Goal: Communication & Community: Answer question/provide support

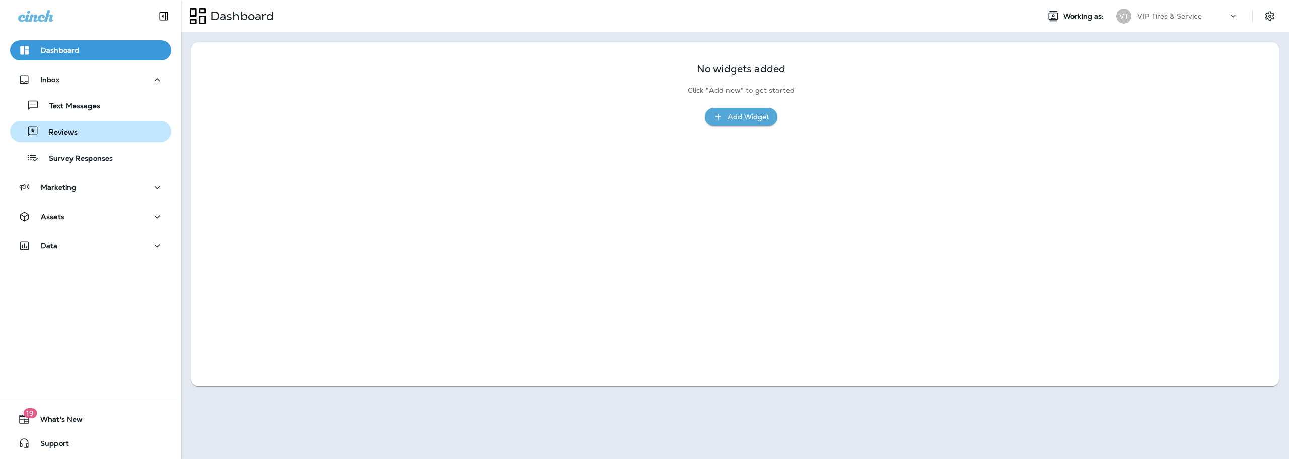
click at [75, 136] on p "Reviews" at bounding box center [58, 133] width 39 height 10
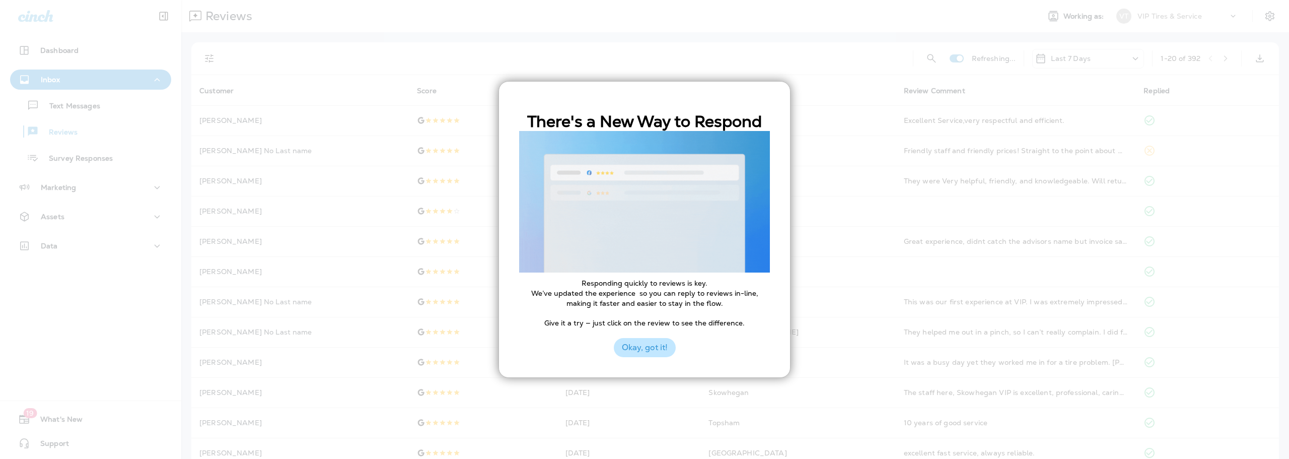
click at [633, 346] on button "Okay, got it!" at bounding box center [645, 347] width 62 height 19
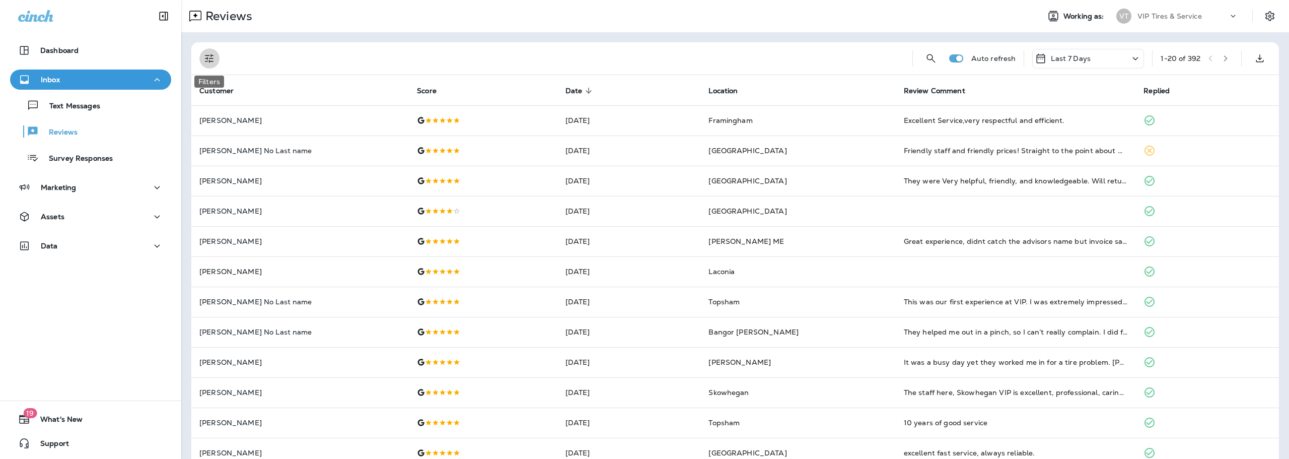
click at [217, 57] on button "Filters" at bounding box center [209, 58] width 20 height 20
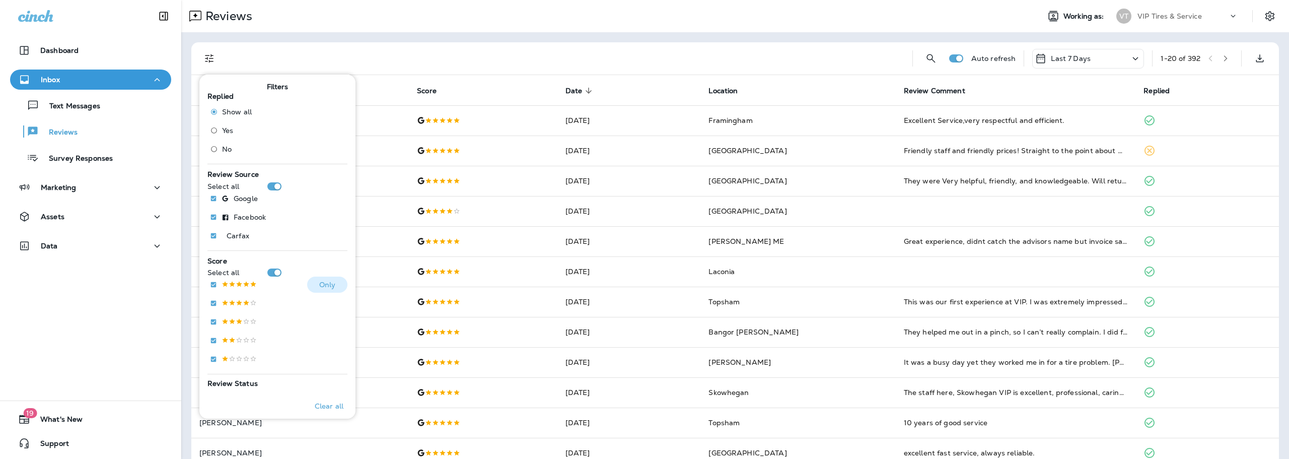
click at [319, 283] on p "Only" at bounding box center [327, 285] width 17 height 8
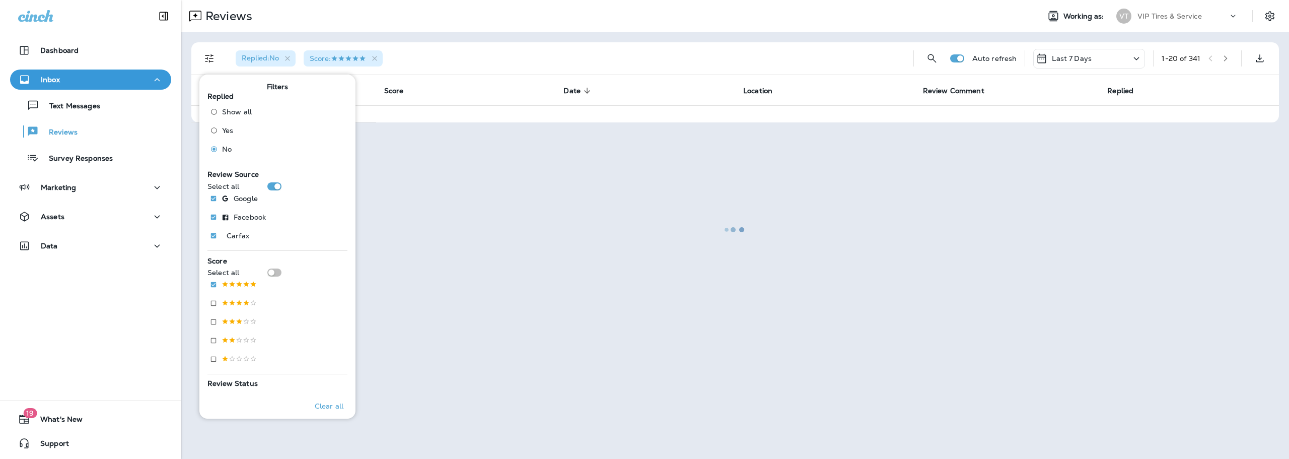
click at [557, 52] on div at bounding box center [735, 229] width 1106 height 457
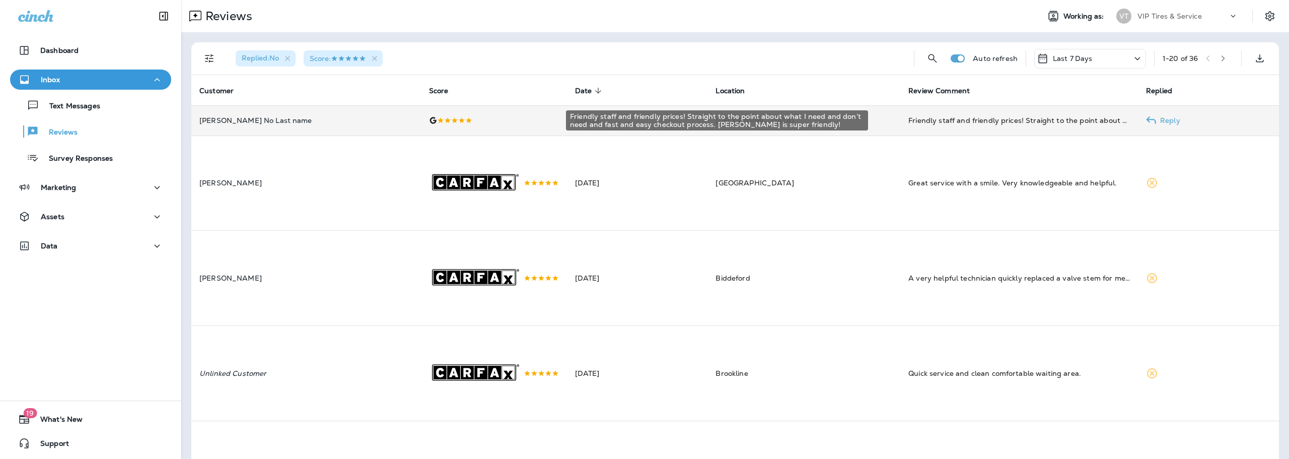
click at [969, 125] on div "Friendly staff and friendly prices! Straight to the point about what I need and…" at bounding box center [1020, 120] width 222 height 10
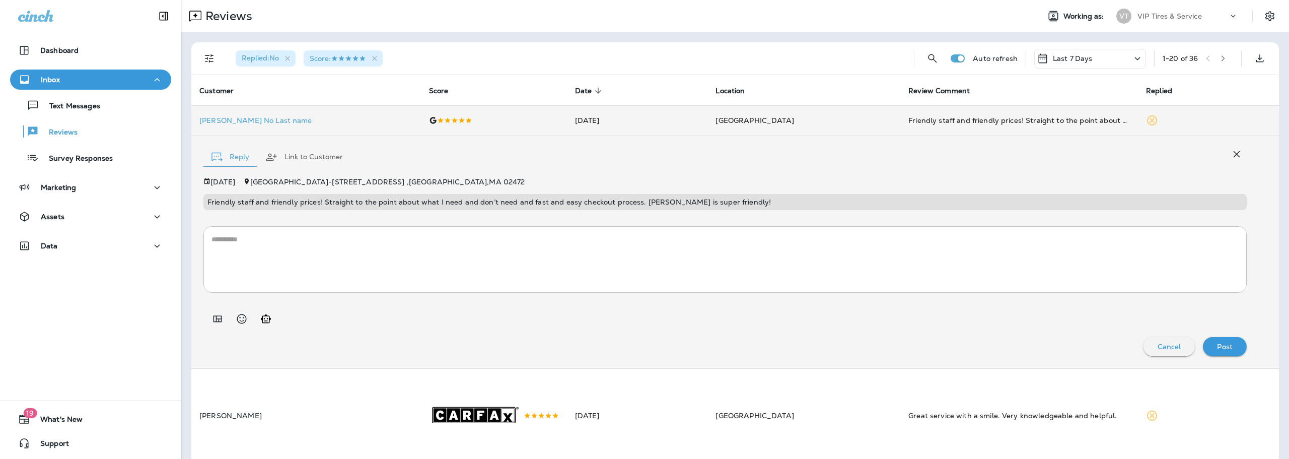
click at [216, 317] on icon "Add in a premade template" at bounding box center [218, 318] width 9 height 7
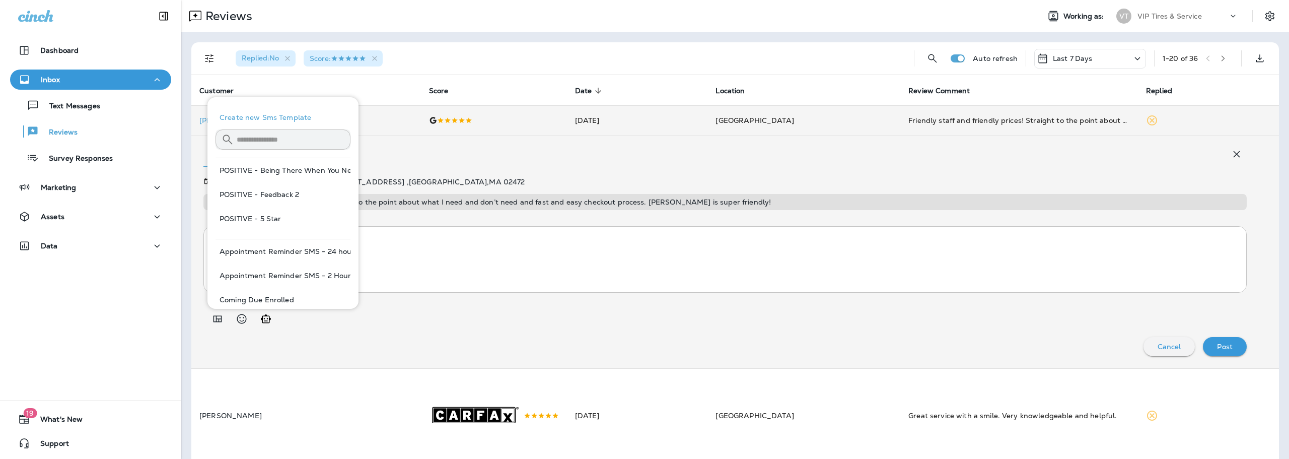
click at [276, 218] on button "POSITIVE - 5 Star" at bounding box center [283, 218] width 135 height 24
type textarea "**********"
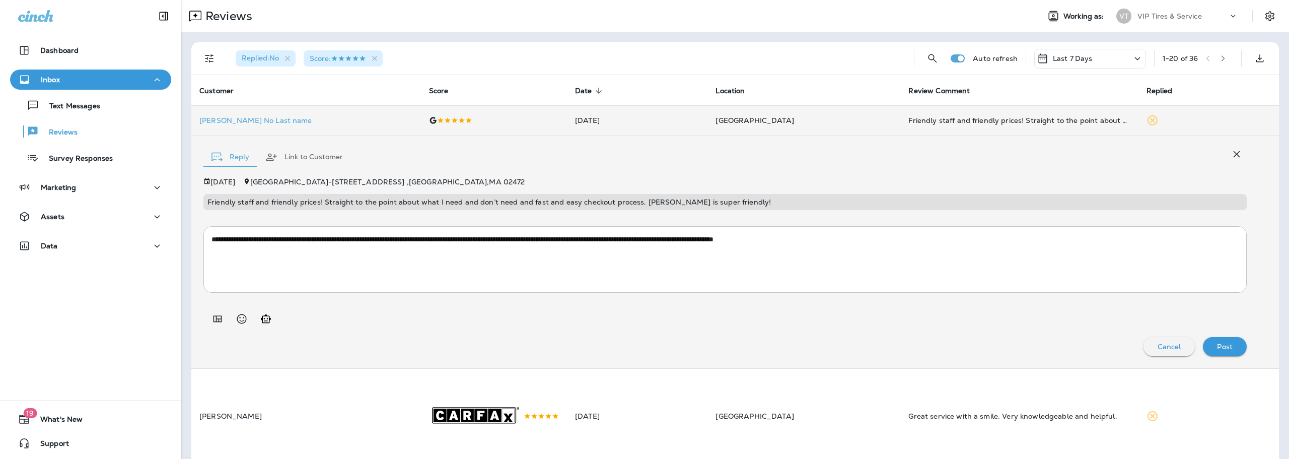
click at [1211, 346] on div "Post" at bounding box center [1225, 346] width 28 height 13
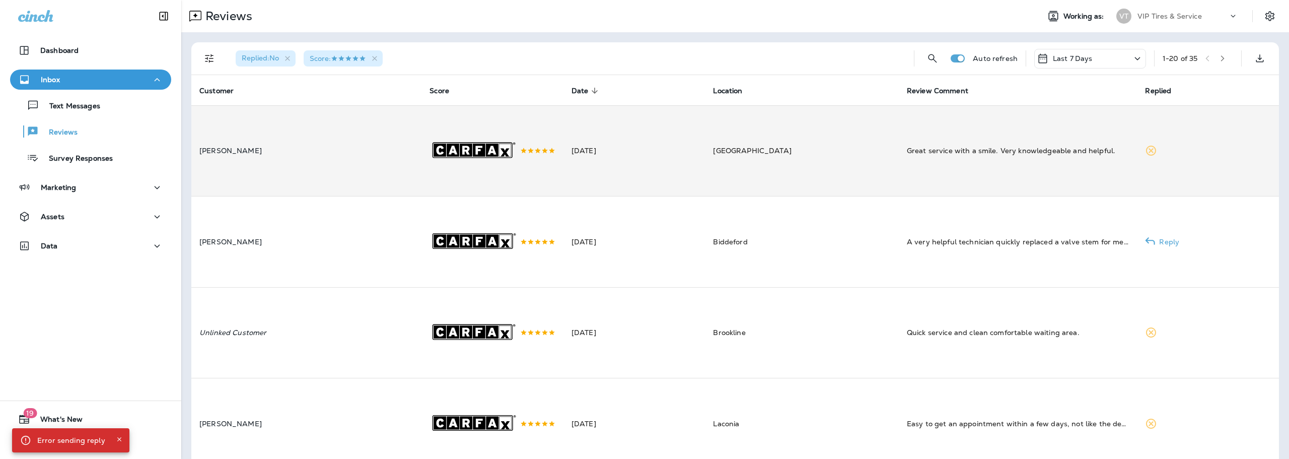
click at [929, 168] on td "Great service with a smile. Very knowledgeable and helpful." at bounding box center [1018, 150] width 239 height 91
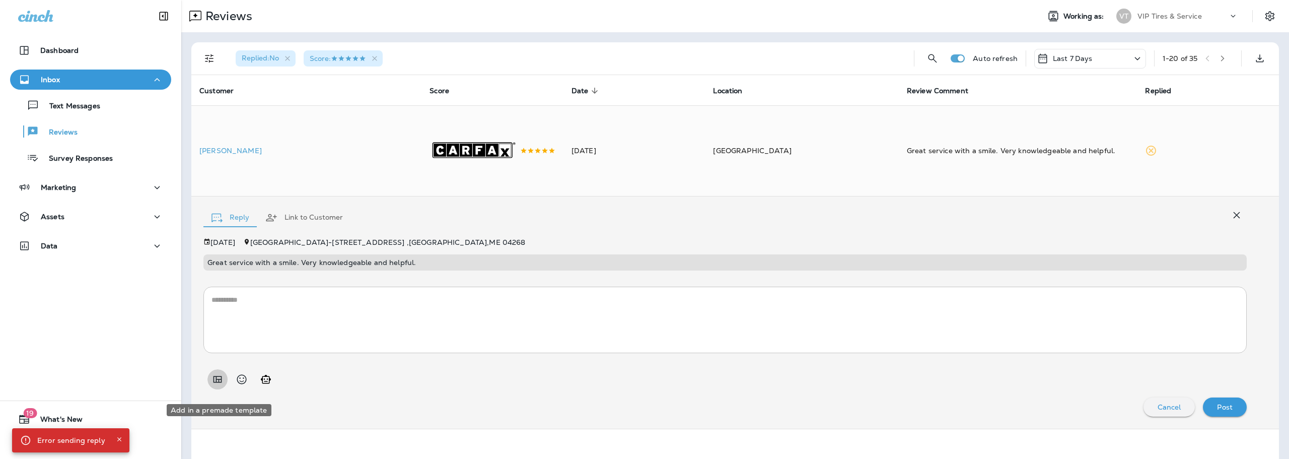
click at [222, 383] on icon "Add in a premade template" at bounding box center [218, 379] width 9 height 7
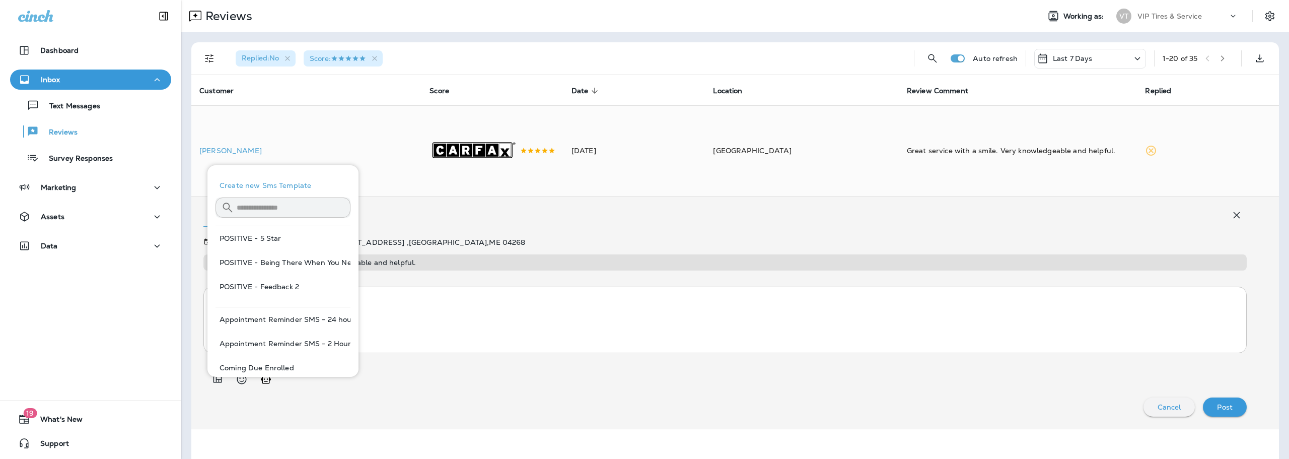
click at [299, 240] on button "POSITIVE - 5 Star" at bounding box center [283, 238] width 135 height 24
type textarea "**********"
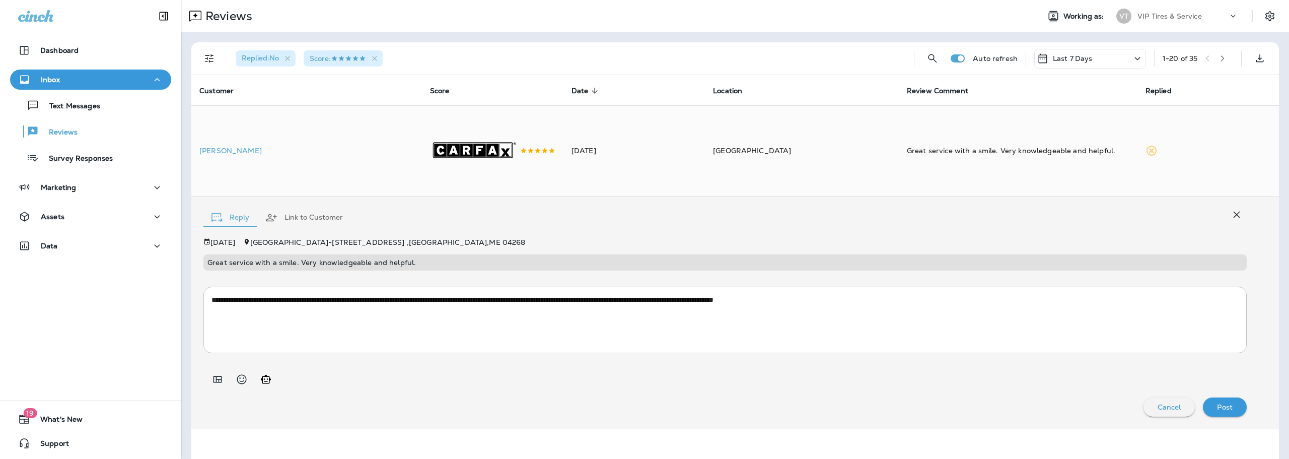
click at [1227, 413] on div "Post" at bounding box center [1225, 406] width 28 height 13
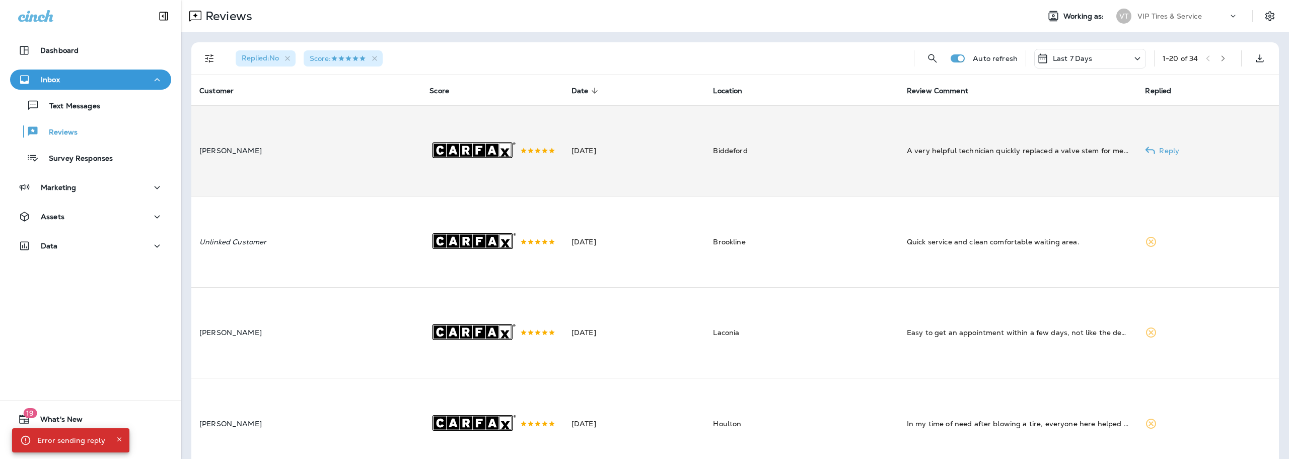
click at [1027, 169] on td "A very helpful technician quickly replaced a valve stem for me and mounted a ti…" at bounding box center [1018, 150] width 239 height 91
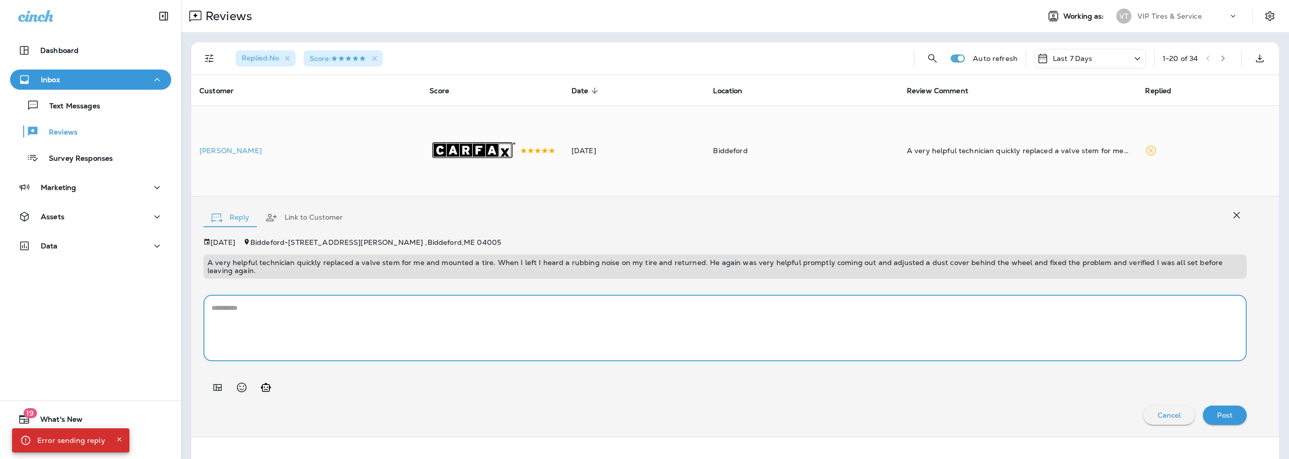
click at [392, 342] on textarea at bounding box center [725, 328] width 1027 height 50
click at [216, 391] on icon "Add in a premade template" at bounding box center [218, 387] width 9 height 7
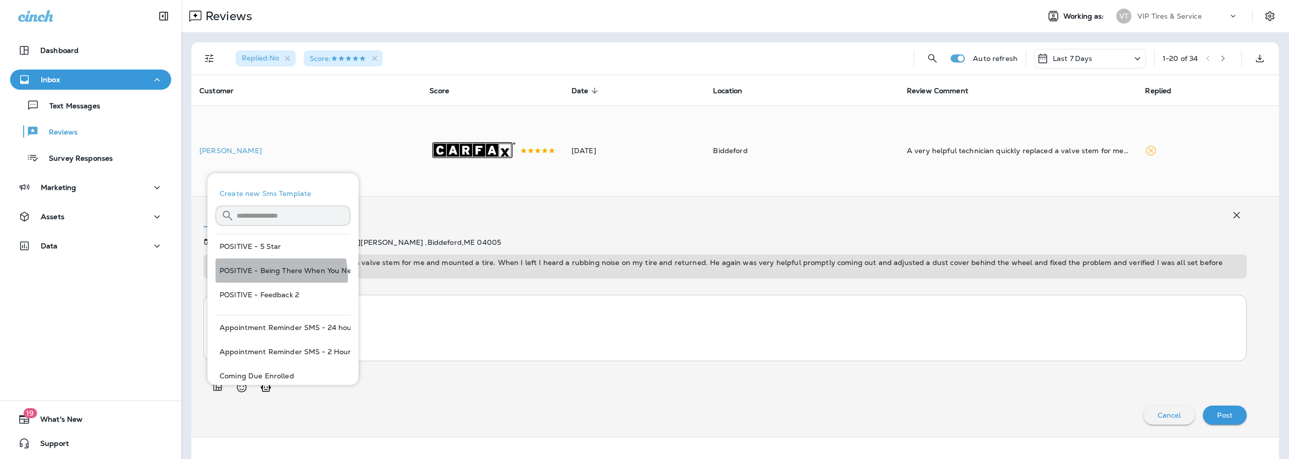
click at [269, 276] on button "POSITIVE - Being There When You Need Us" at bounding box center [283, 270] width 135 height 24
type textarea "**********"
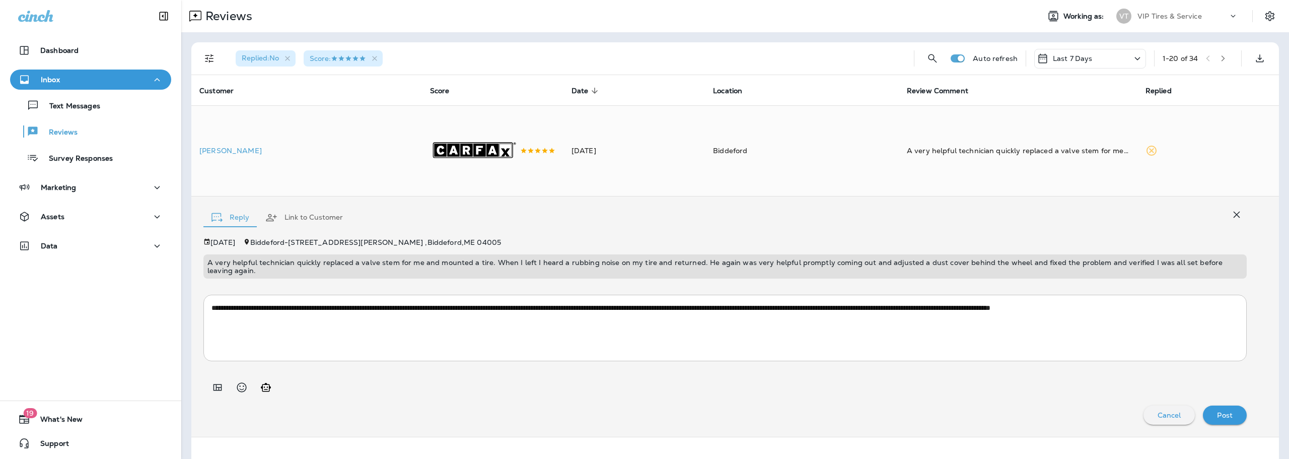
click at [1217, 416] on div "Post" at bounding box center [1225, 414] width 28 height 13
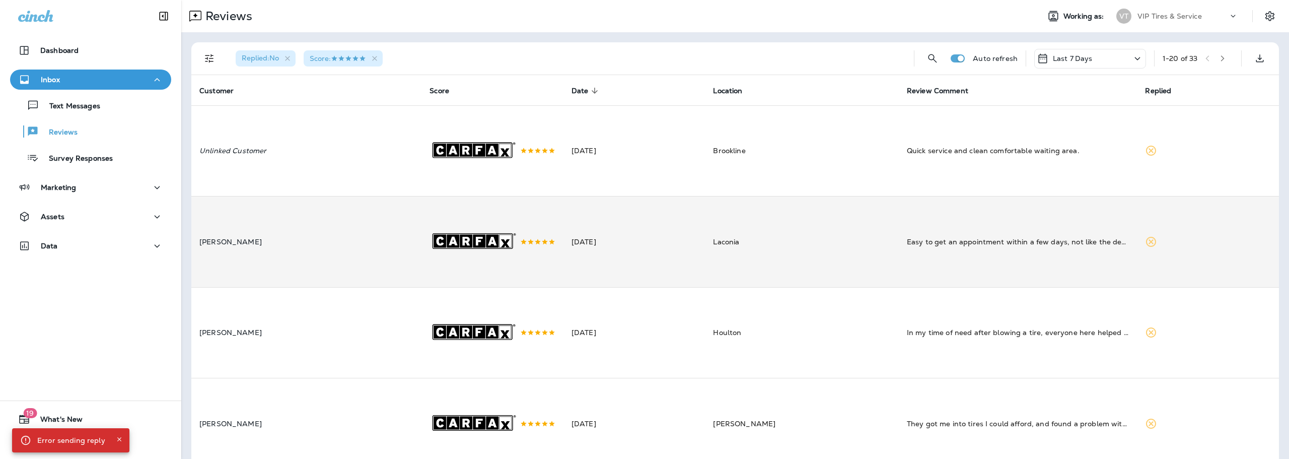
click at [971, 258] on td "Easy to get an appointment within a few days, not like the dealerships 3weeks o…" at bounding box center [1018, 241] width 239 height 91
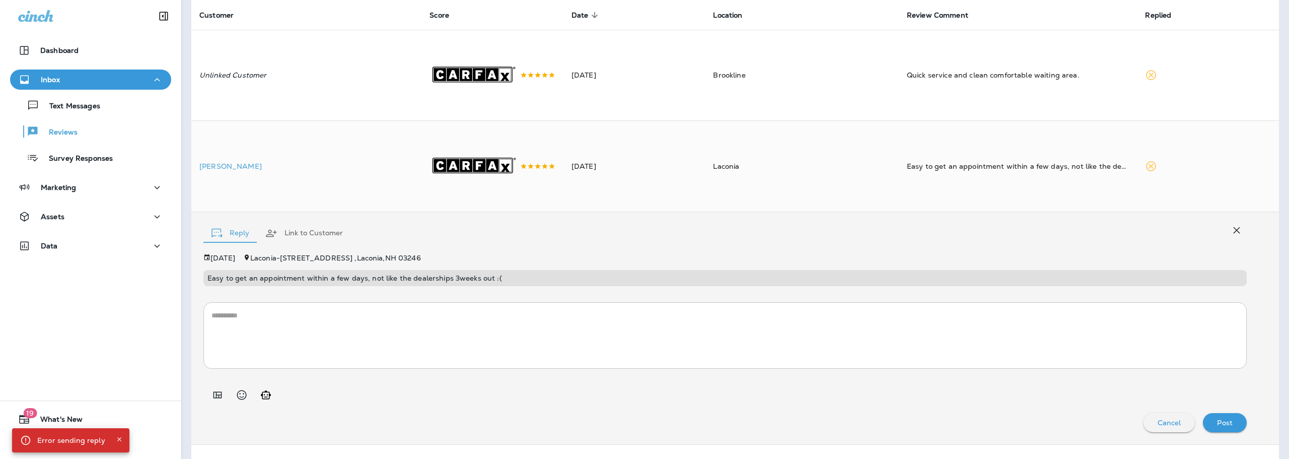
click at [808, 331] on textarea at bounding box center [725, 335] width 1027 height 50
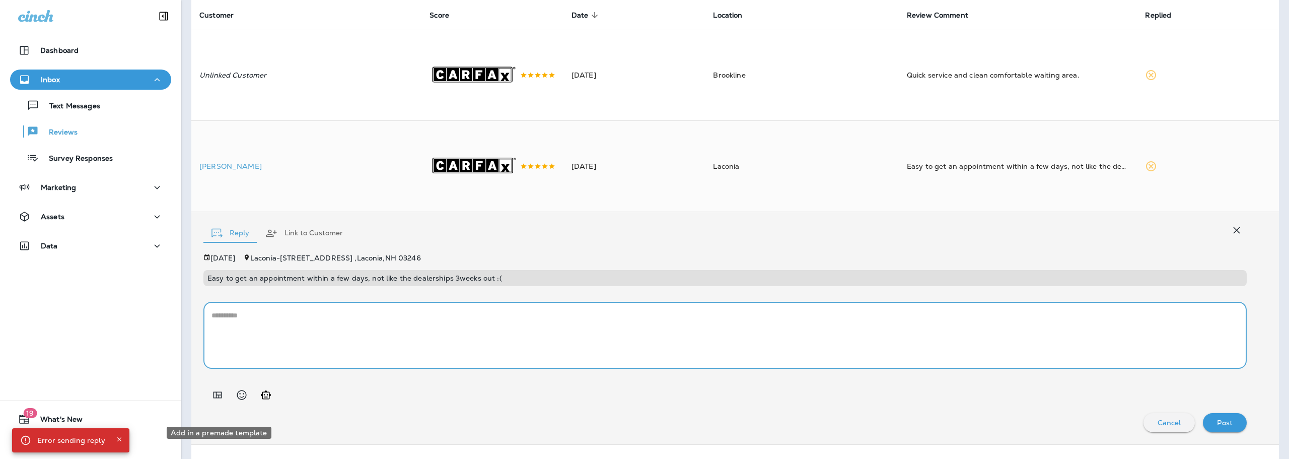
click at [216, 401] on icon "Add in a premade template" at bounding box center [218, 395] width 12 height 12
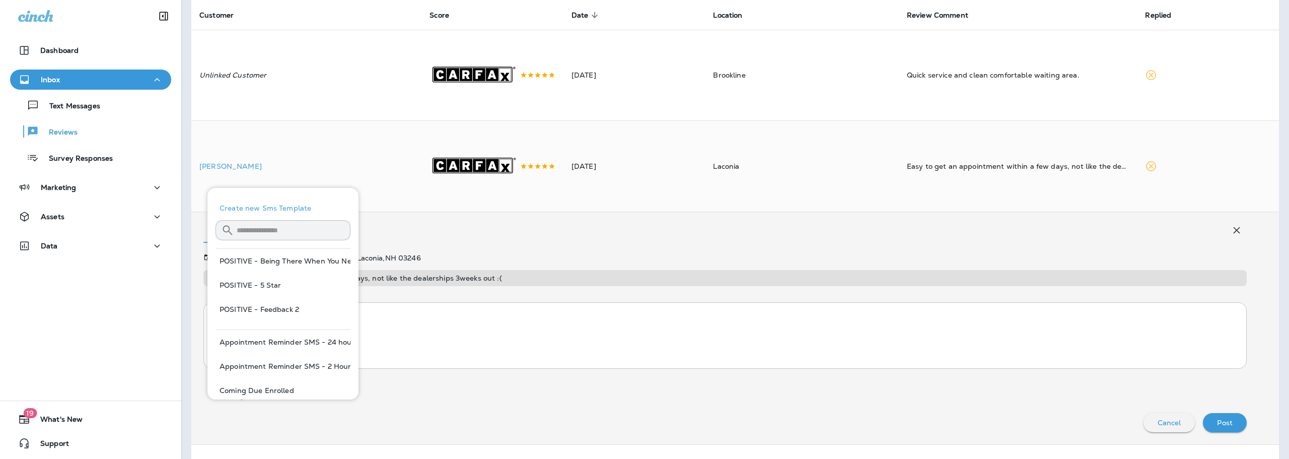
click at [275, 288] on button "POSITIVE - 5 Star" at bounding box center [283, 285] width 135 height 24
type textarea "**********"
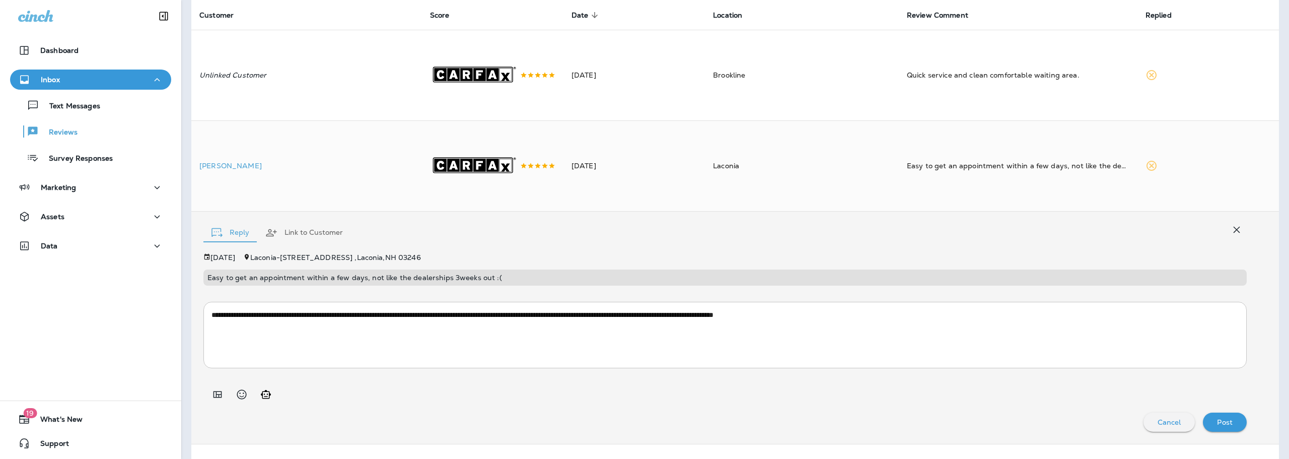
click at [889, 341] on textarea "**********" at bounding box center [722, 335] width 1020 height 50
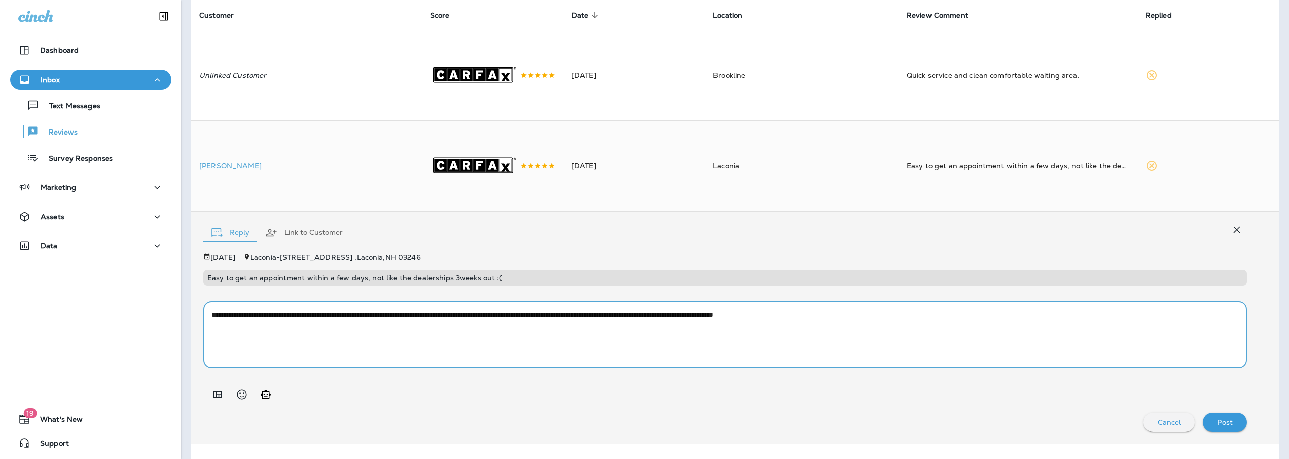
click at [889, 341] on textarea "**********" at bounding box center [722, 335] width 1020 height 50
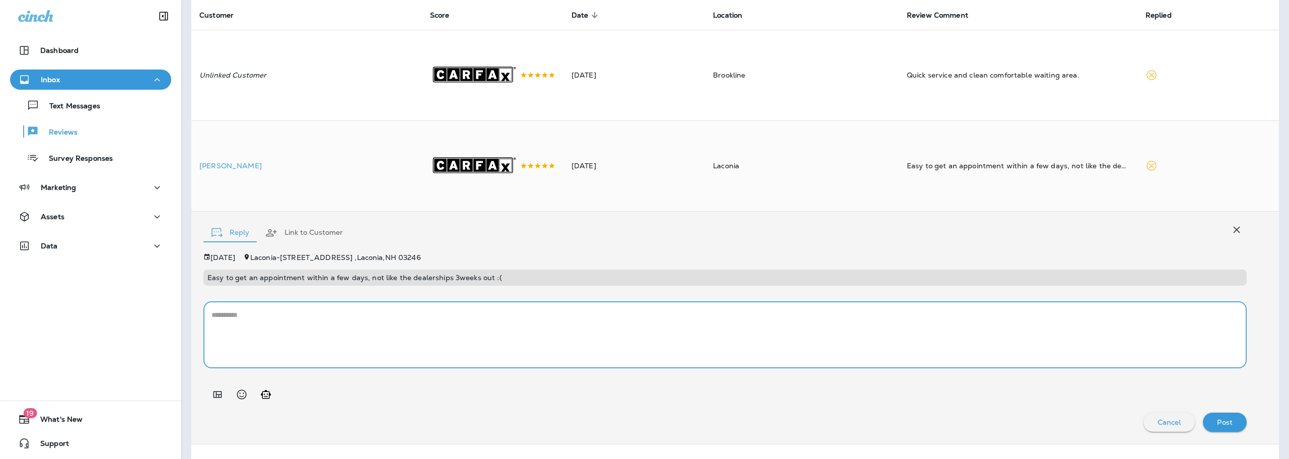
click at [217, 400] on icon "Add in a premade template" at bounding box center [218, 394] width 12 height 12
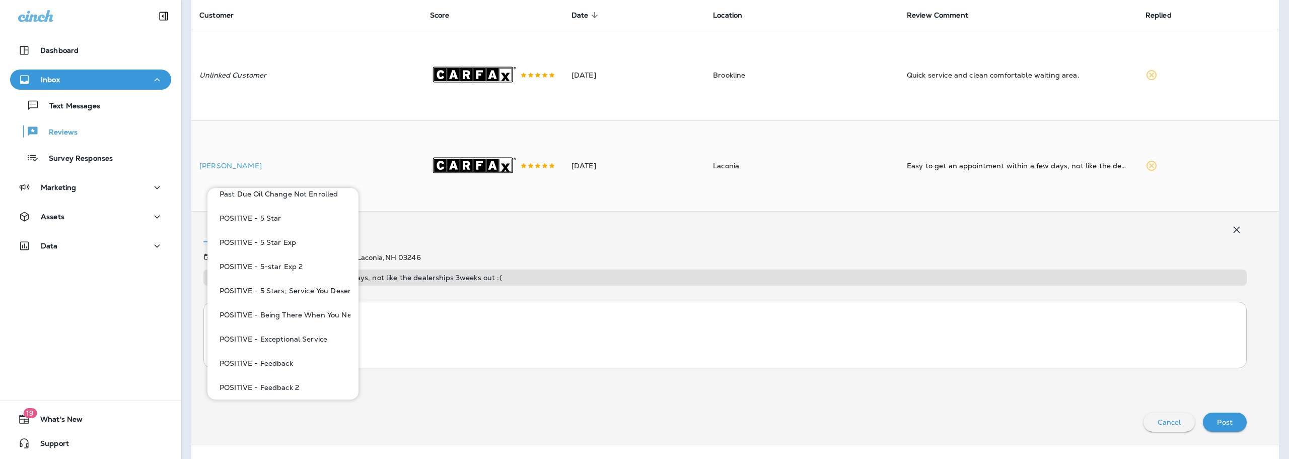
scroll to position [856, 0]
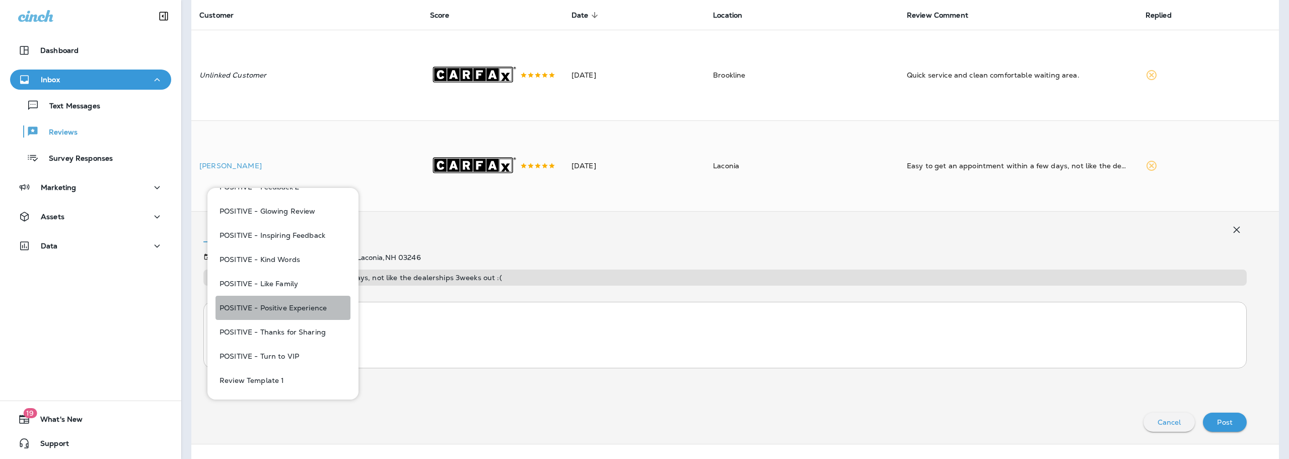
click at [318, 312] on button "POSITIVE - Positive Experience" at bounding box center [283, 308] width 135 height 24
type textarea "**********"
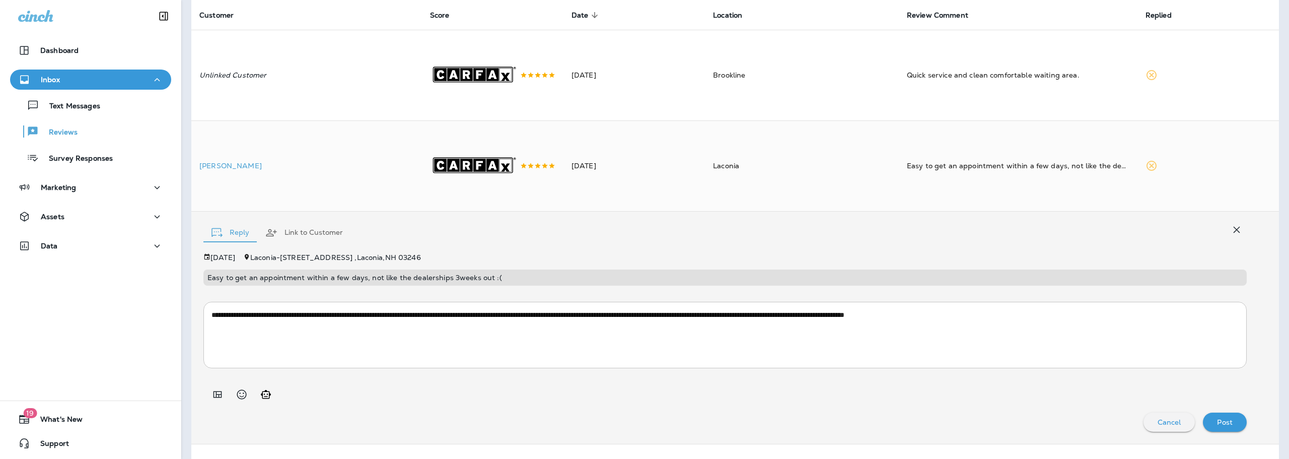
click at [1211, 429] on div "Post" at bounding box center [1225, 421] width 28 height 13
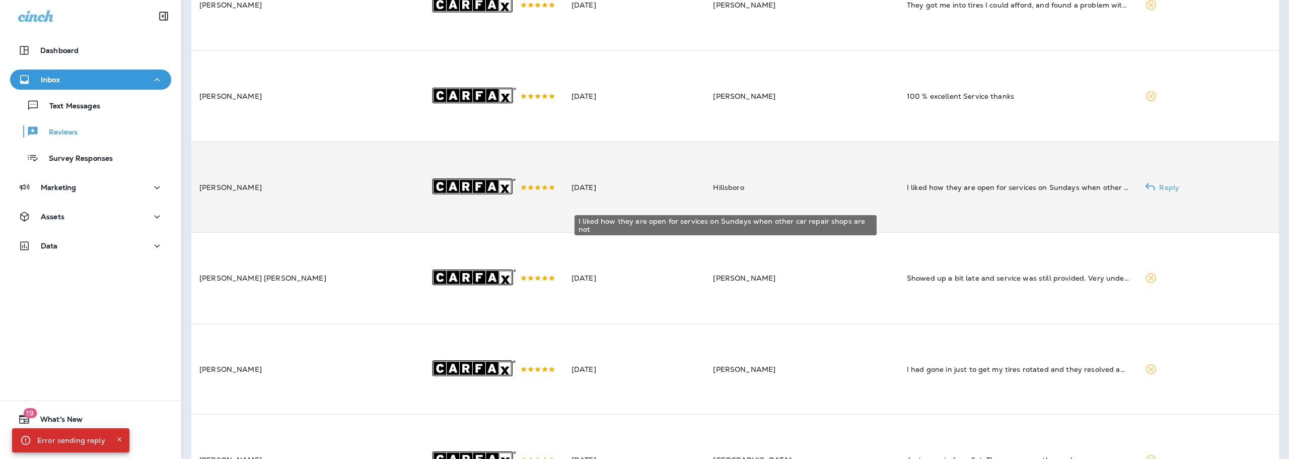
click at [933, 192] on div "I liked how they are open for services on Sundays when other car repair shops a…" at bounding box center [1018, 187] width 223 height 10
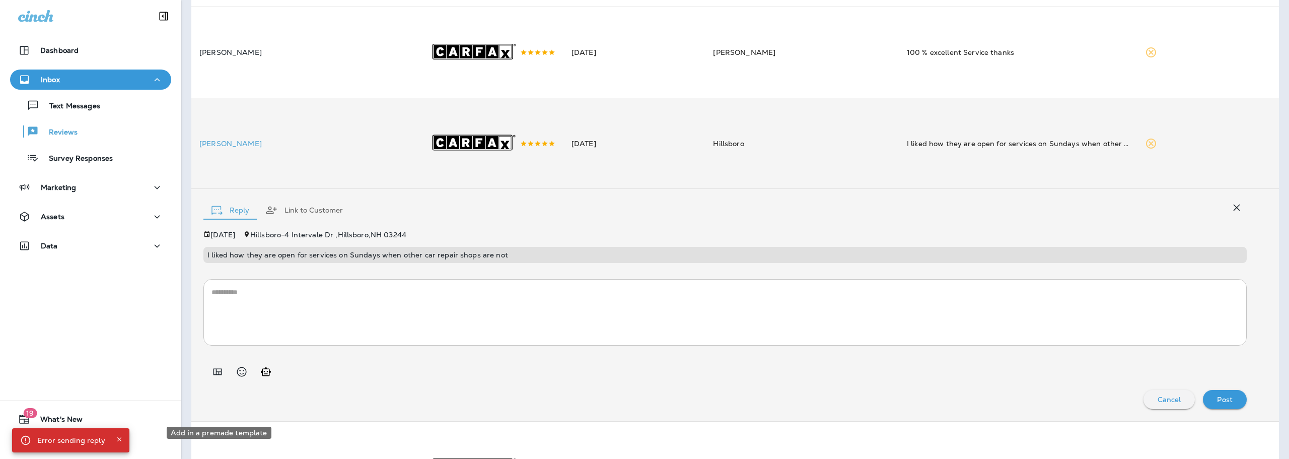
click at [214, 378] on icon "Add in a premade template" at bounding box center [218, 372] width 12 height 12
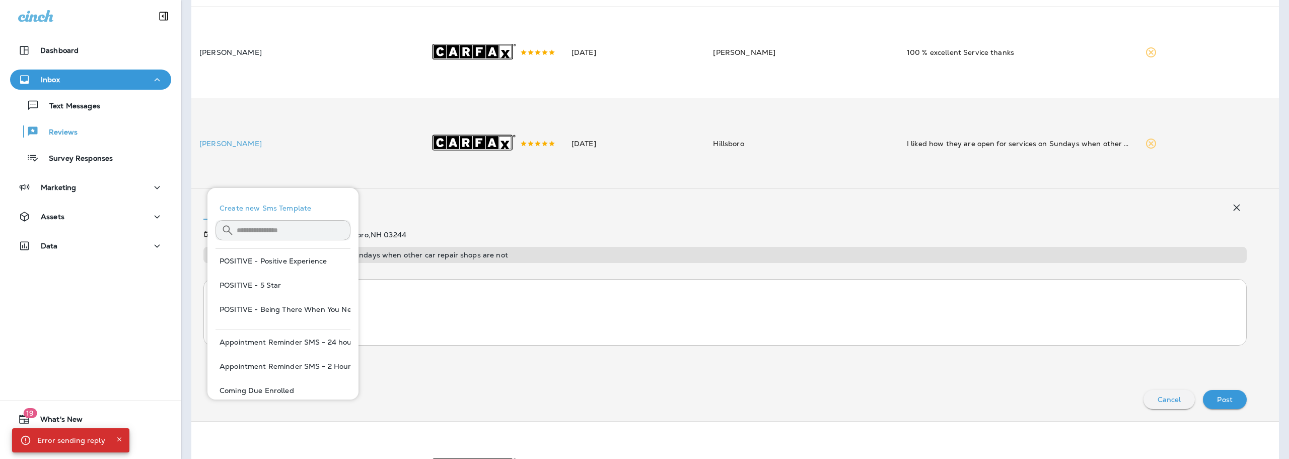
click at [234, 314] on button "POSITIVE - Being There When You Need Us" at bounding box center [283, 309] width 135 height 24
type textarea "**********"
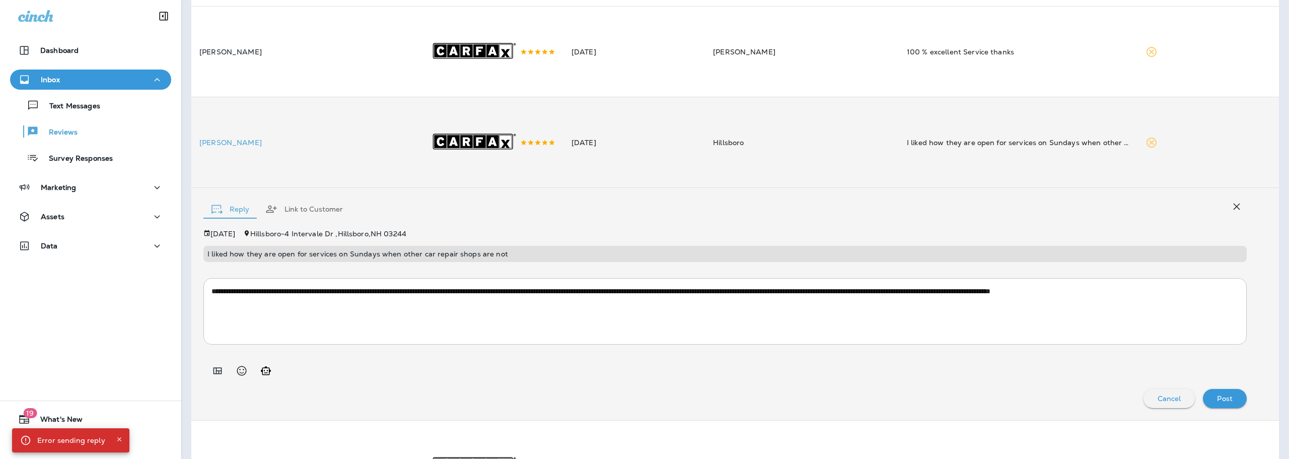
click at [1229, 405] on div "Post" at bounding box center [1225, 398] width 28 height 13
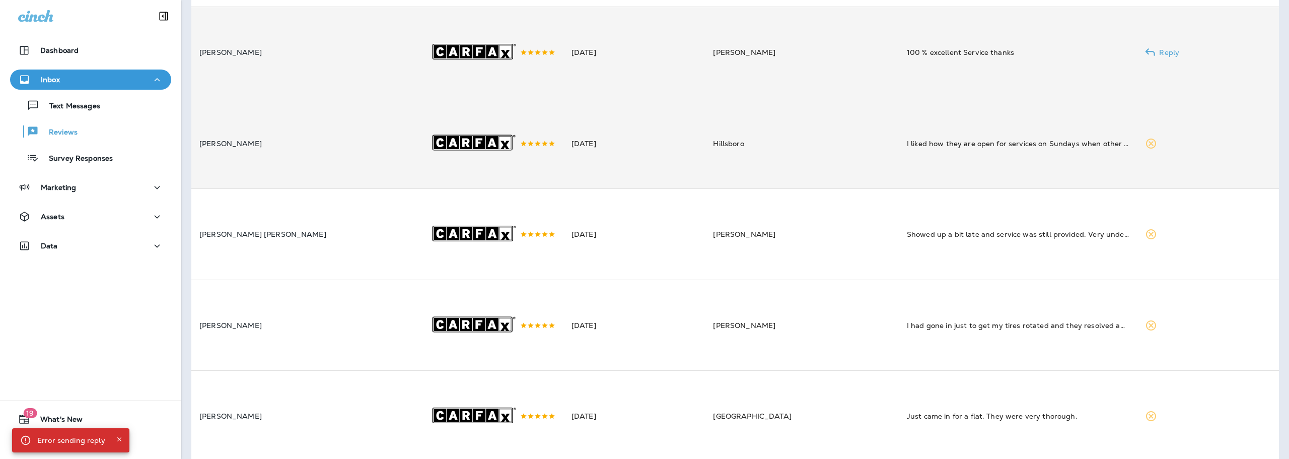
click at [992, 92] on td "100 % excellent Service thanks" at bounding box center [1018, 52] width 239 height 91
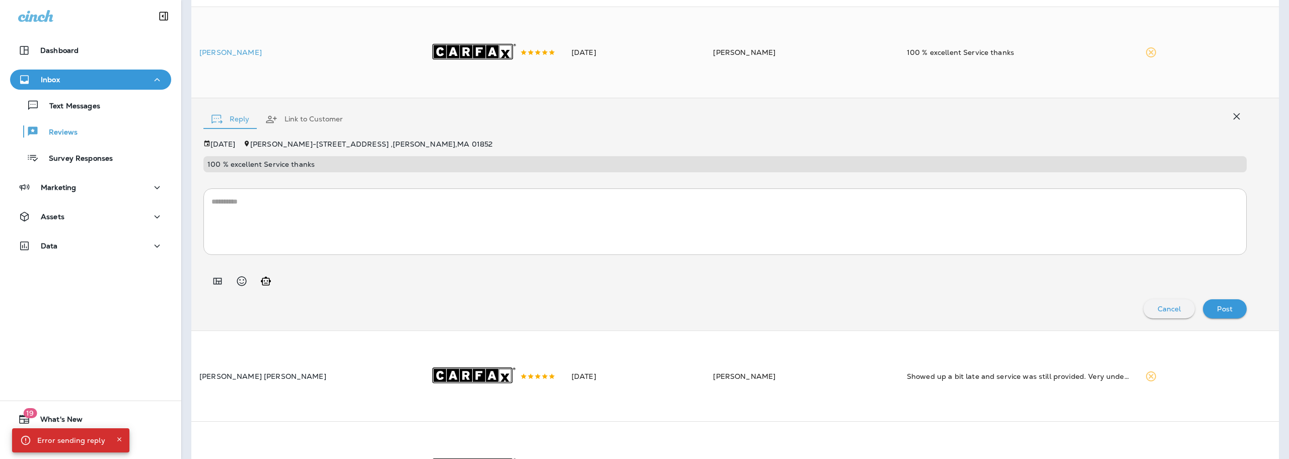
click at [215, 287] on icon "Add in a premade template" at bounding box center [218, 281] width 12 height 12
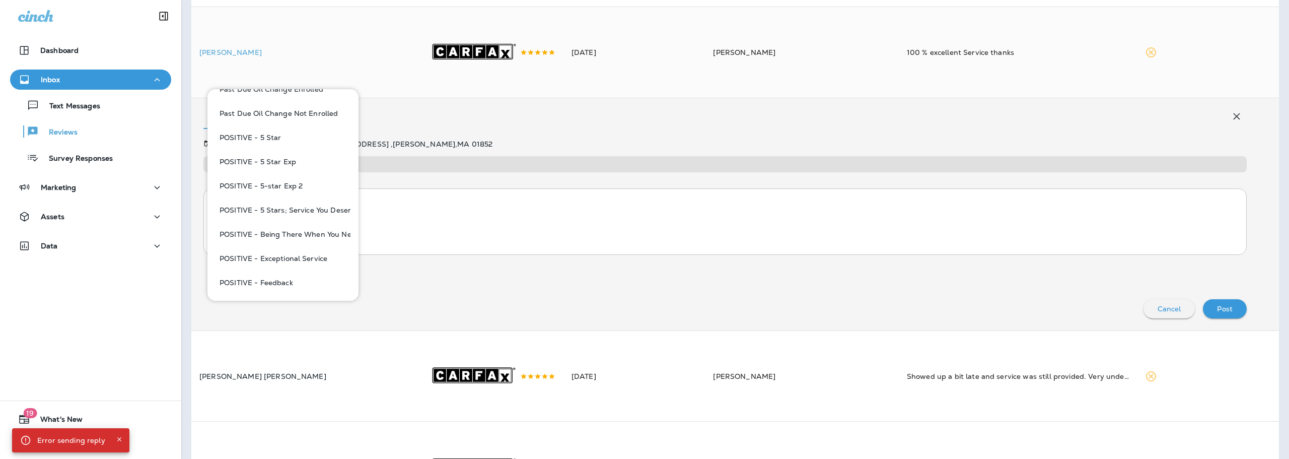
scroll to position [655, 0]
click at [300, 122] on button "POSITIVE - 5 Star" at bounding box center [283, 120] width 135 height 24
type textarea "**********"
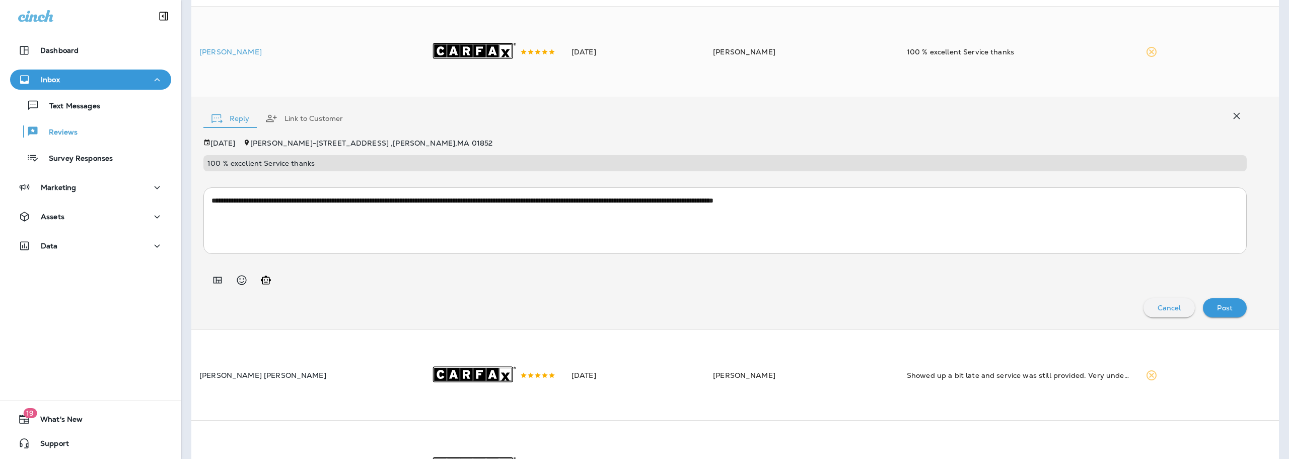
click at [1211, 314] on div "Post" at bounding box center [1225, 307] width 28 height 13
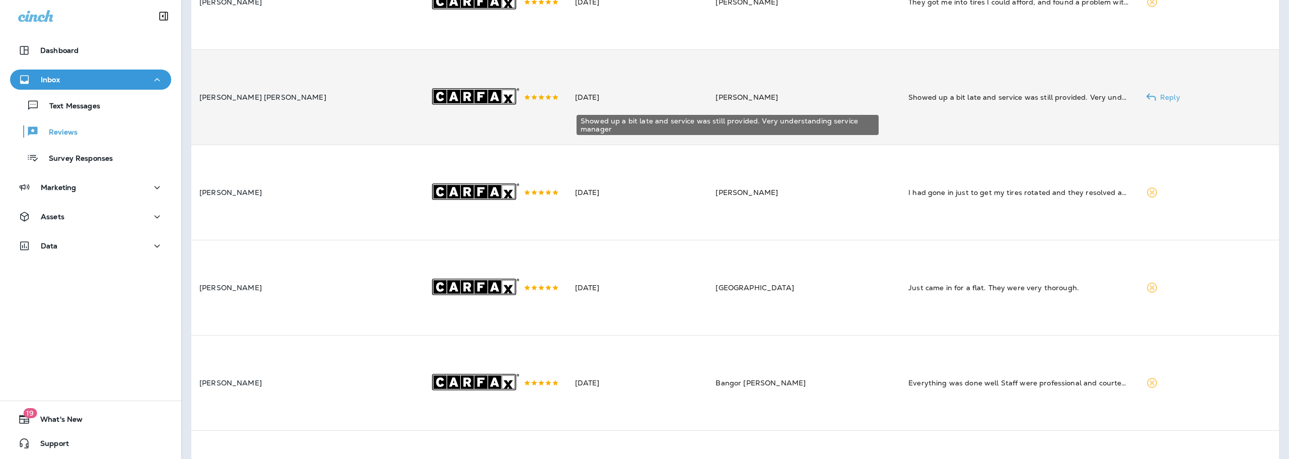
click at [985, 102] on div "Showed up a bit late and service was still provided. Very understanding service…" at bounding box center [1020, 97] width 222 height 10
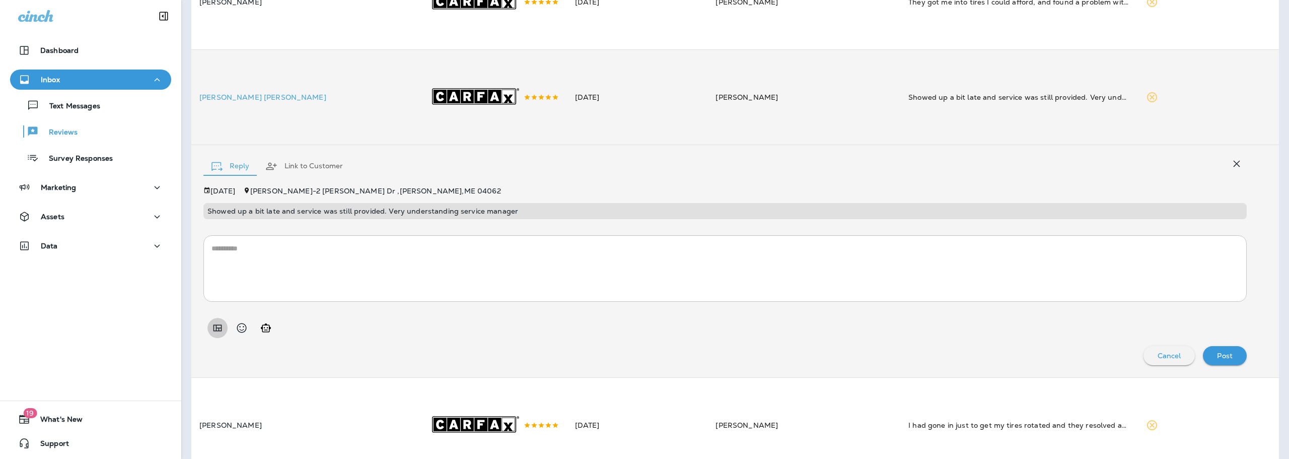
click at [216, 334] on icon "Add in a premade template" at bounding box center [218, 328] width 12 height 12
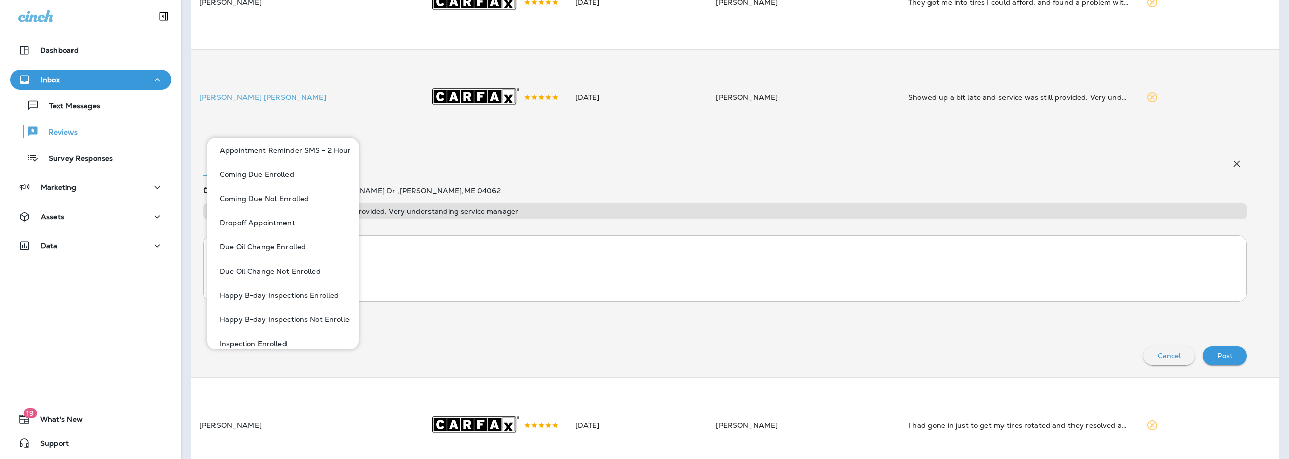
scroll to position [0, 0]
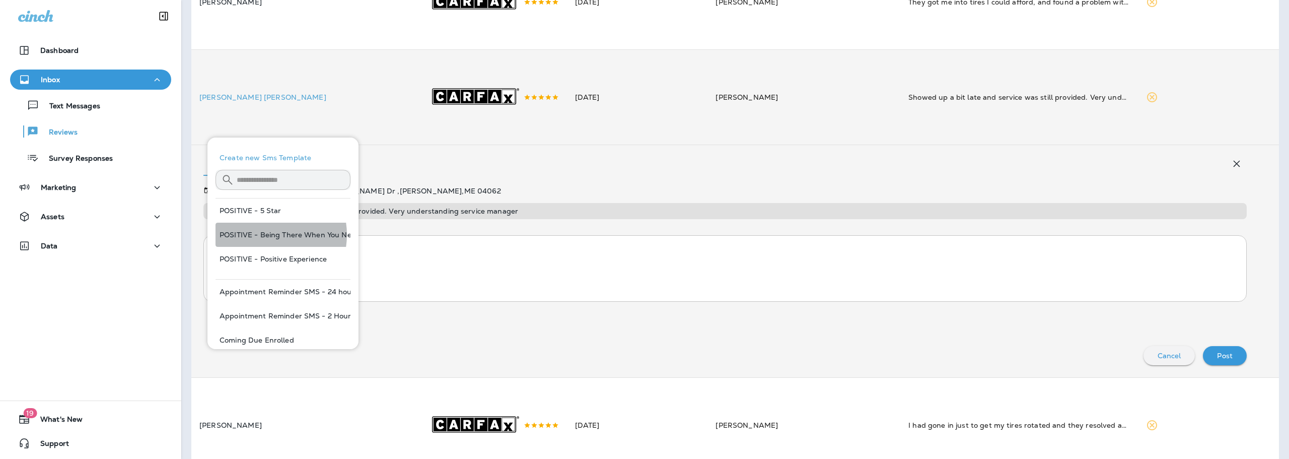
click at [264, 235] on button "POSITIVE - Being There When You Need Us" at bounding box center [283, 235] width 135 height 24
type textarea "**********"
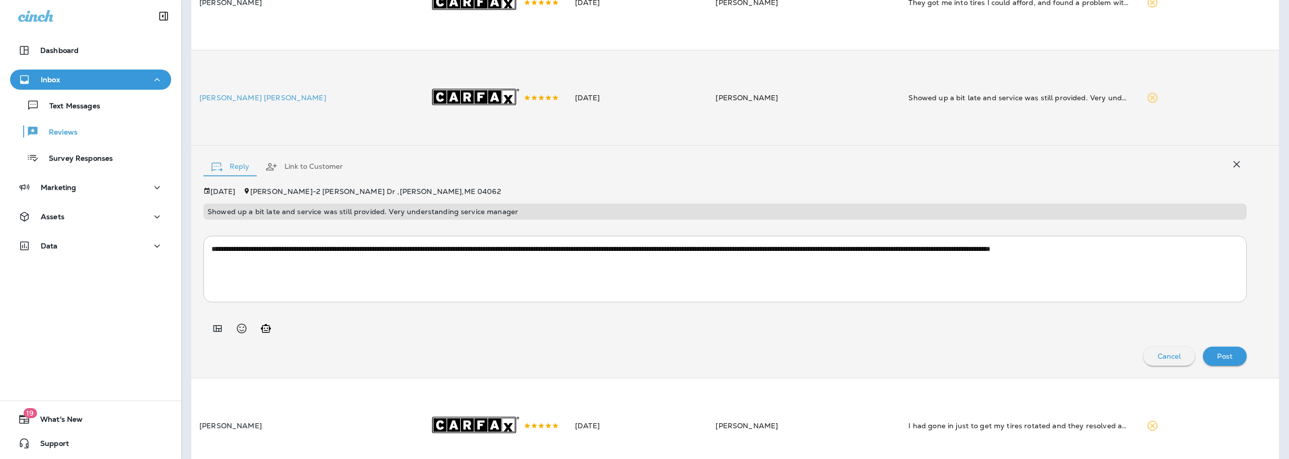
click at [1217, 360] on p "Post" at bounding box center [1225, 356] width 16 height 8
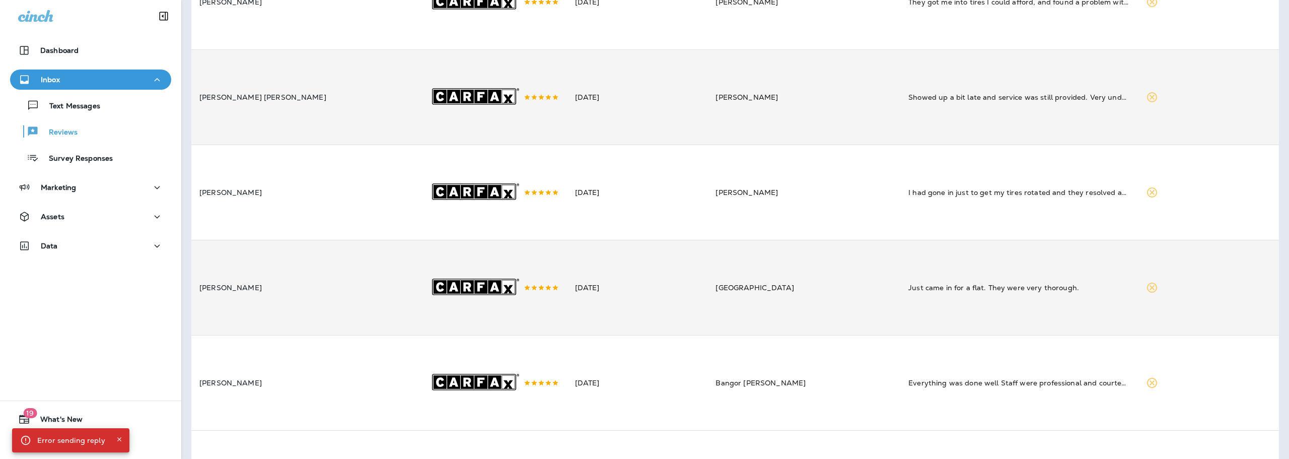
click at [307, 335] on td "[PERSON_NAME]" at bounding box center [306, 287] width 230 height 95
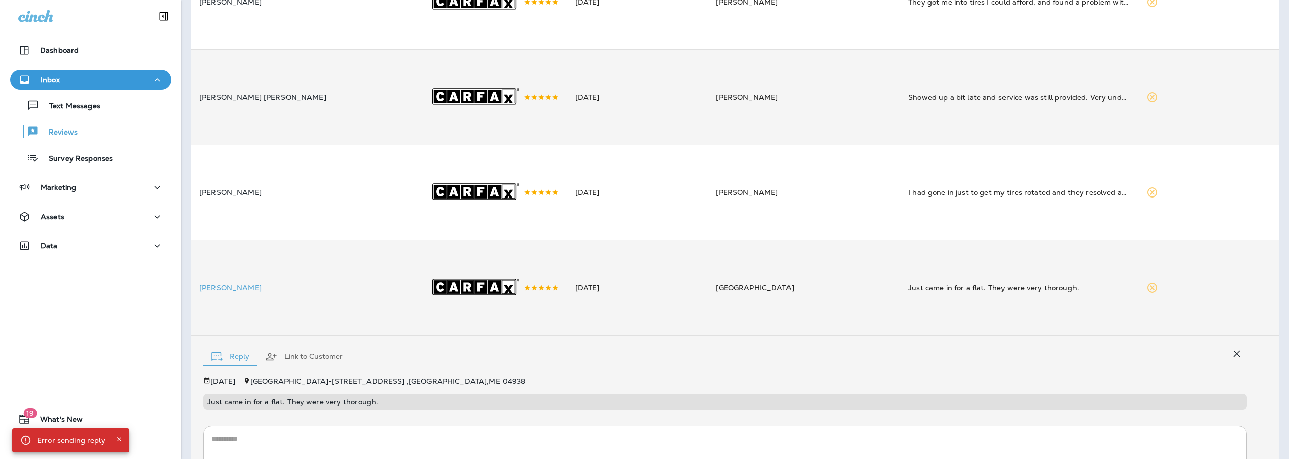
scroll to position [527, 0]
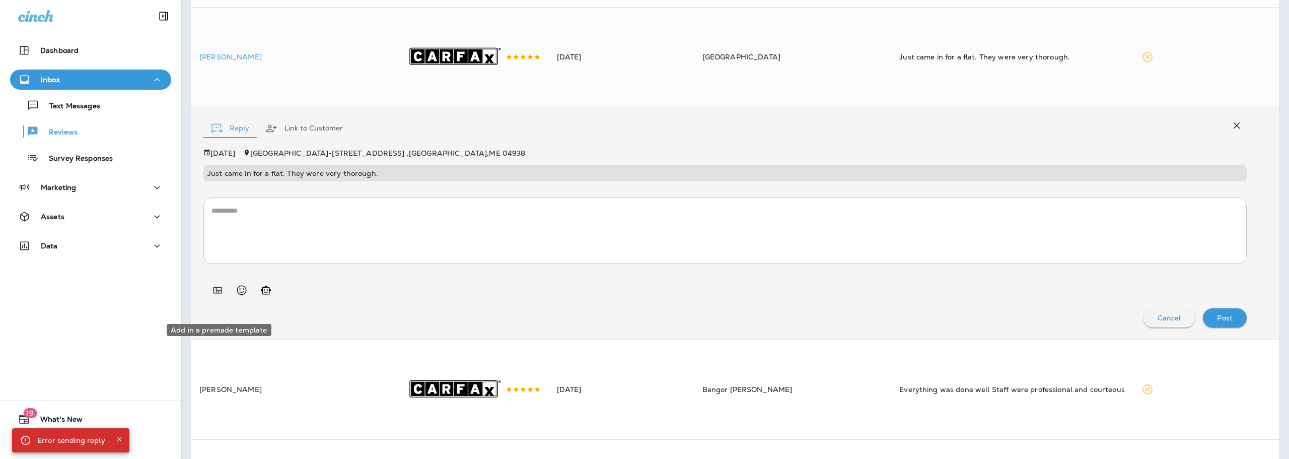
click at [216, 293] on icon "Add in a premade template" at bounding box center [218, 290] width 9 height 7
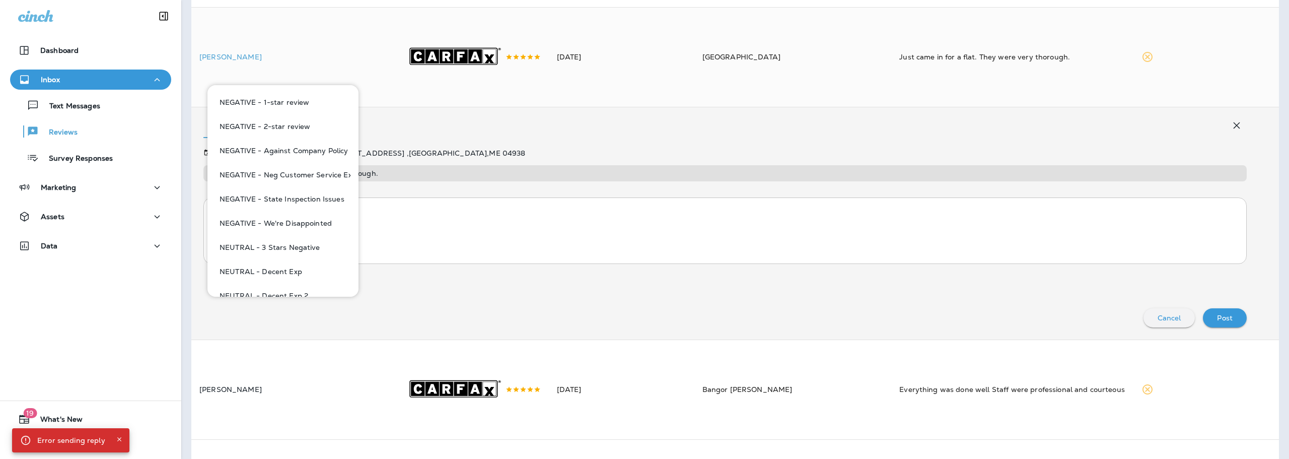
scroll to position [705, 0]
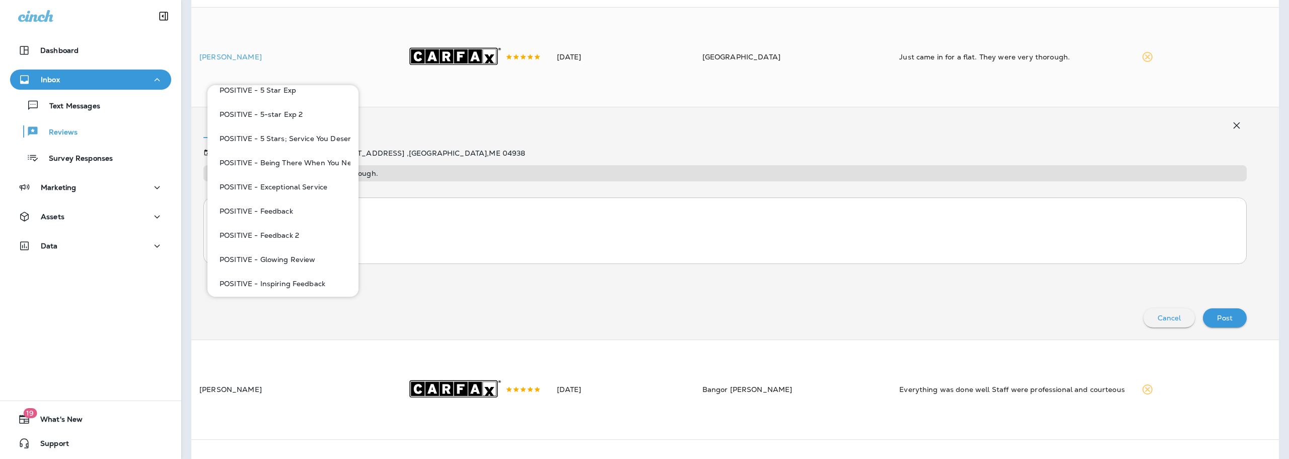
click at [296, 214] on button "POSITIVE - Feedback" at bounding box center [283, 211] width 135 height 24
type textarea "**********"
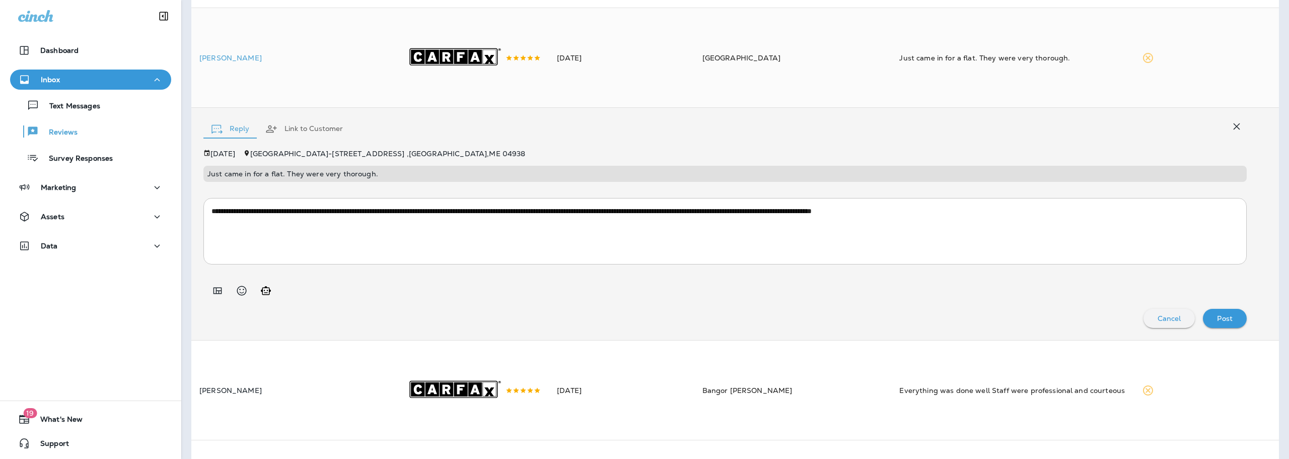
click at [1217, 322] on p "Post" at bounding box center [1225, 318] width 16 height 8
